Goal: Find specific page/section: Find specific page/section

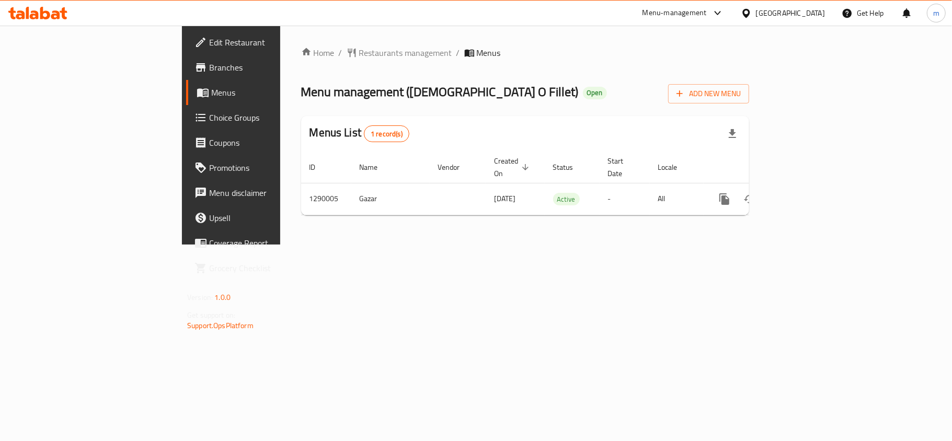
click at [46, 25] on div "Menu-management Oman Get Help m" at bounding box center [476, 13] width 952 height 25
click at [45, 19] on div at bounding box center [37, 13] width 59 height 13
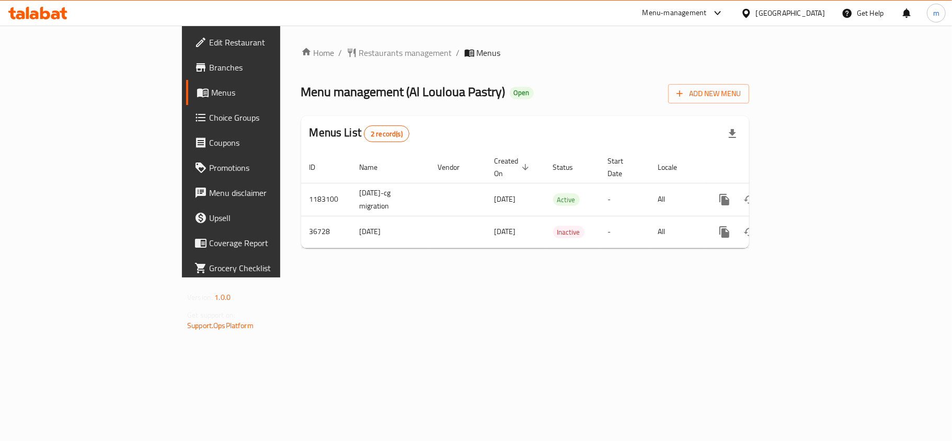
click at [56, 9] on icon at bounding box center [37, 13] width 59 height 13
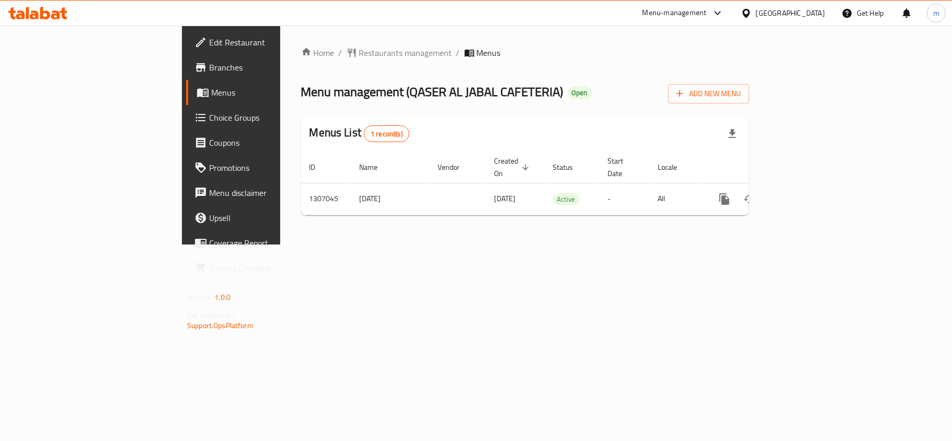
click at [36, 7] on icon at bounding box center [37, 13] width 59 height 13
click at [47, 9] on icon at bounding box center [37, 13] width 59 height 13
click at [61, 11] on icon at bounding box center [63, 13] width 7 height 12
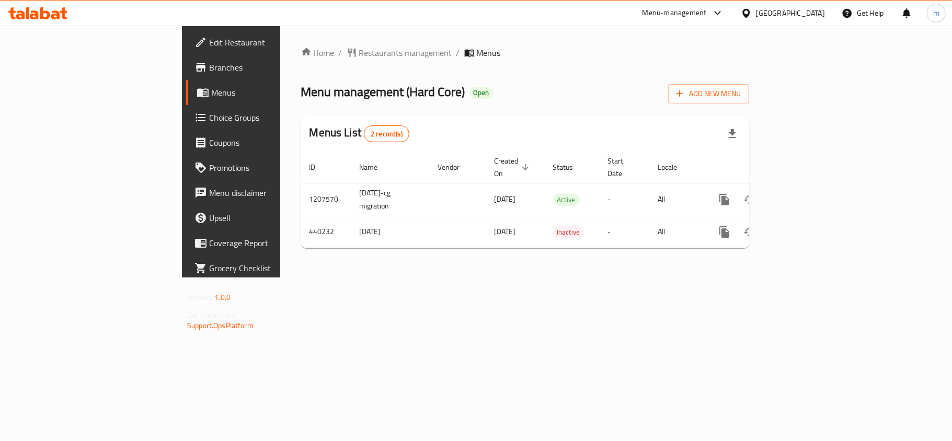
click at [459, 121] on div "Menus List 2 record(s)" at bounding box center [525, 134] width 448 height 36
click at [55, 8] on icon at bounding box center [37, 13] width 59 height 13
